Goal: Task Accomplishment & Management: Complete application form

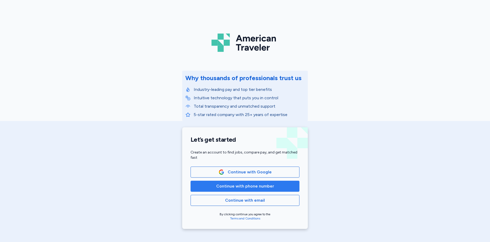
click at [267, 186] on span "Continue with phone number" at bounding box center [245, 186] width 58 height 6
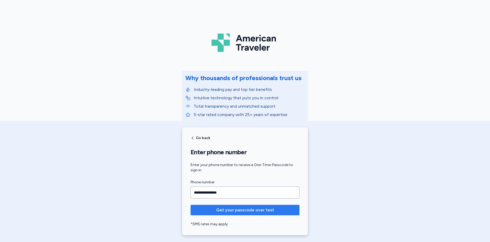
type input "**********"
click at [257, 208] on span "Get your passcode over text" at bounding box center [245, 210] width 58 height 6
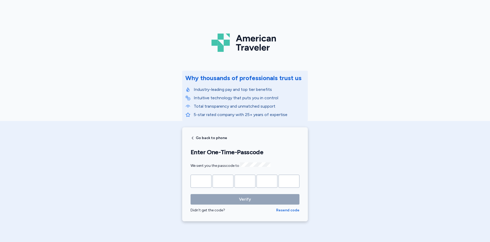
type input "*"
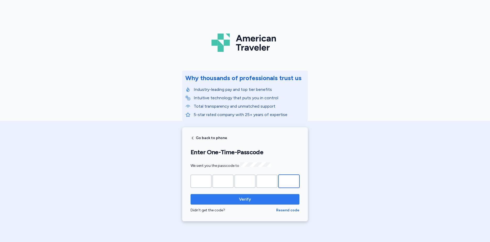
type input "*"
click at [247, 196] on span "Verify" at bounding box center [245, 199] width 12 height 6
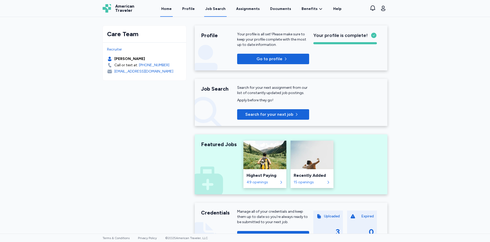
click at [215, 8] on div "Job Search" at bounding box center [215, 8] width 20 height 5
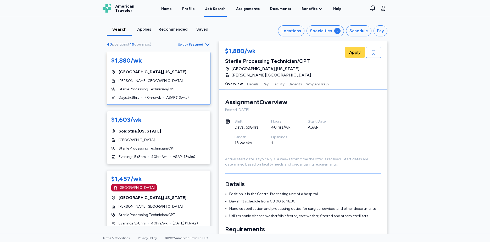
click at [176, 84] on div "$1,880/wk [GEOGRAPHIC_DATA] , [US_STATE][GEOGRAPHIC_DATA][PERSON_NAME] Sterile …" at bounding box center [159, 78] width 104 height 53
click at [161, 81] on span "[PERSON_NAME][GEOGRAPHIC_DATA]" at bounding box center [151, 80] width 64 height 5
click at [352, 53] on span "Apply" at bounding box center [355, 52] width 12 height 6
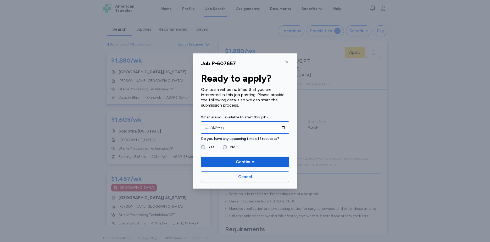
click at [285, 126] on input "date" at bounding box center [245, 127] width 88 height 12
type input "**********"
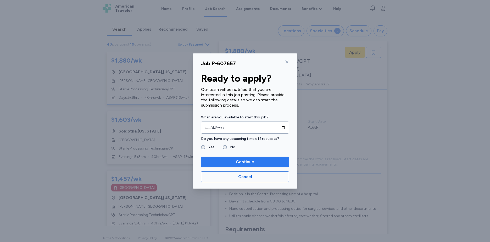
click at [245, 163] on span "Continue" at bounding box center [245, 162] width 18 height 6
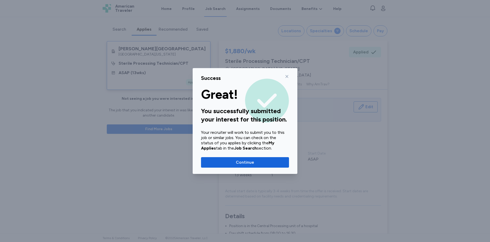
click at [245, 163] on span "Continue" at bounding box center [245, 162] width 18 height 6
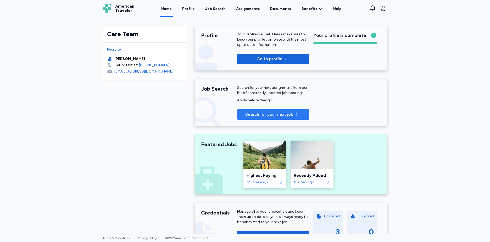
click at [261, 114] on span "Search for your next job" at bounding box center [269, 114] width 48 height 6
click at [217, 9] on div "Job Search" at bounding box center [215, 8] width 20 height 5
